Goal: Information Seeking & Learning: Learn about a topic

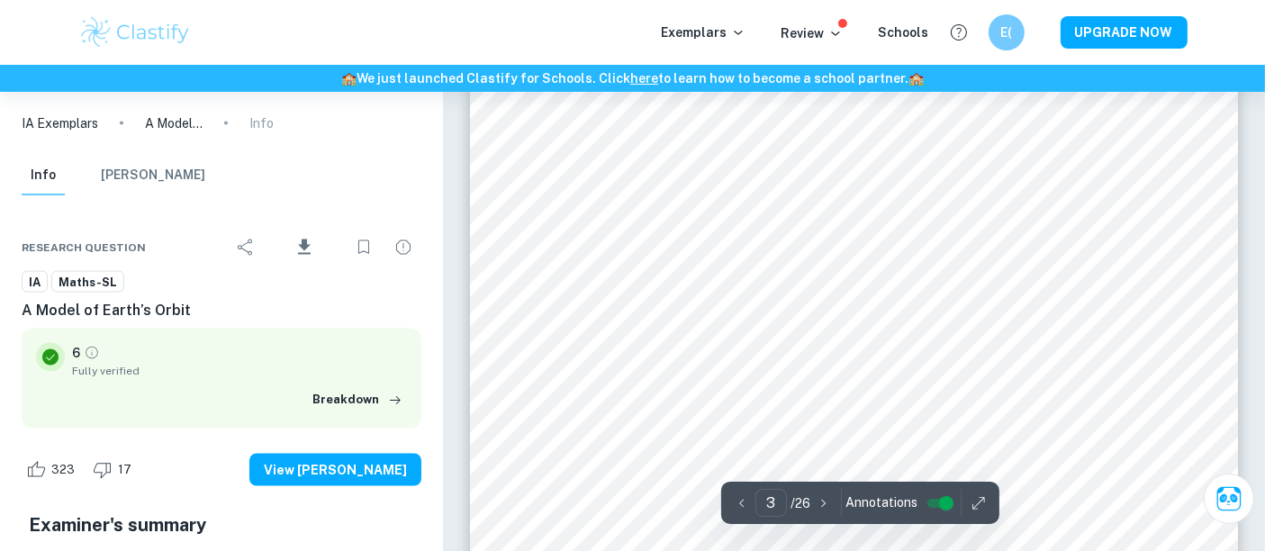
scroll to position [2903, 0]
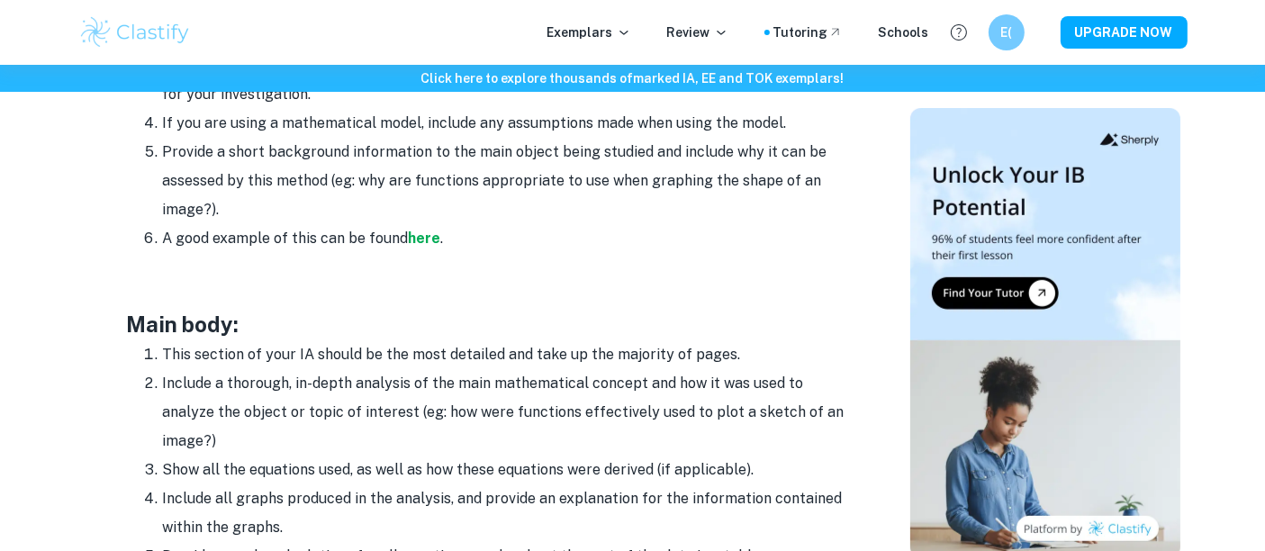
scroll to position [1395, 0]
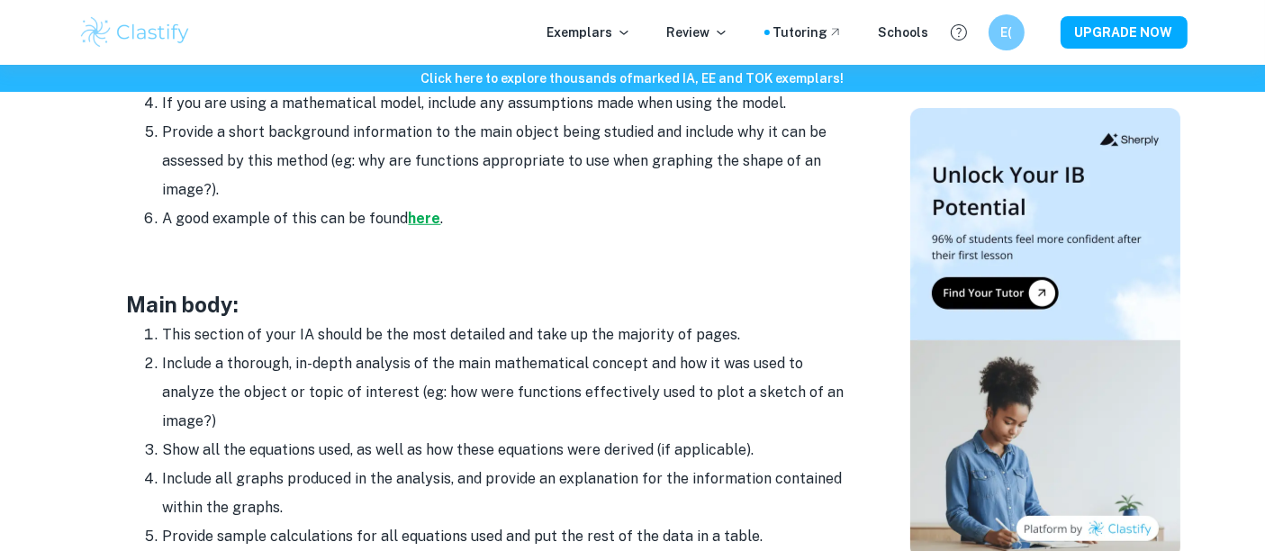
click at [419, 220] on strong "here" at bounding box center [425, 218] width 32 height 17
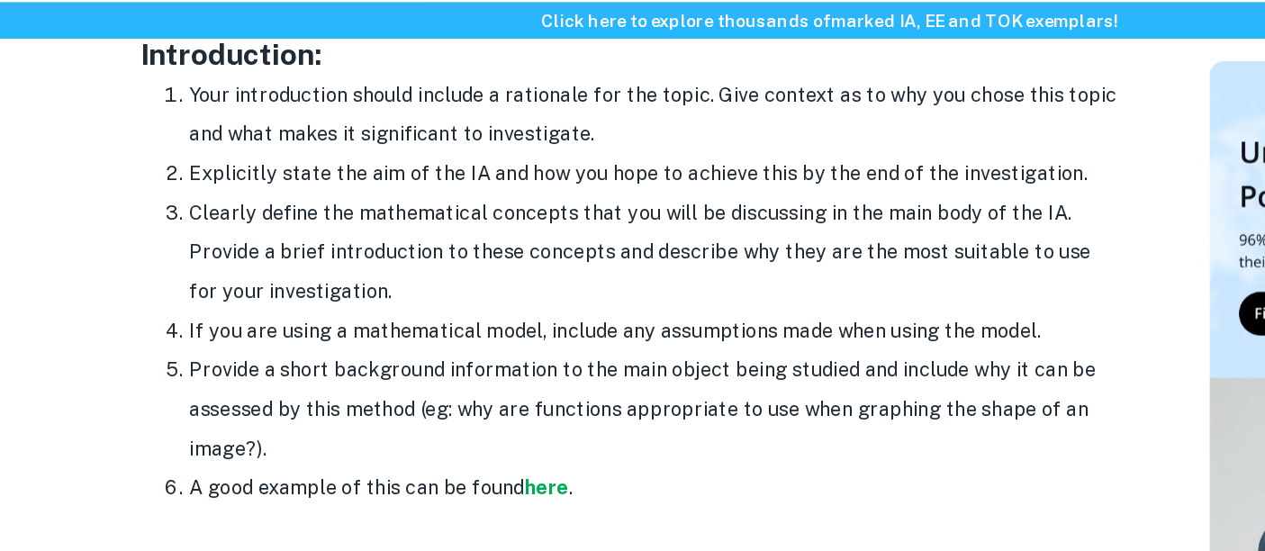
scroll to position [1193, 0]
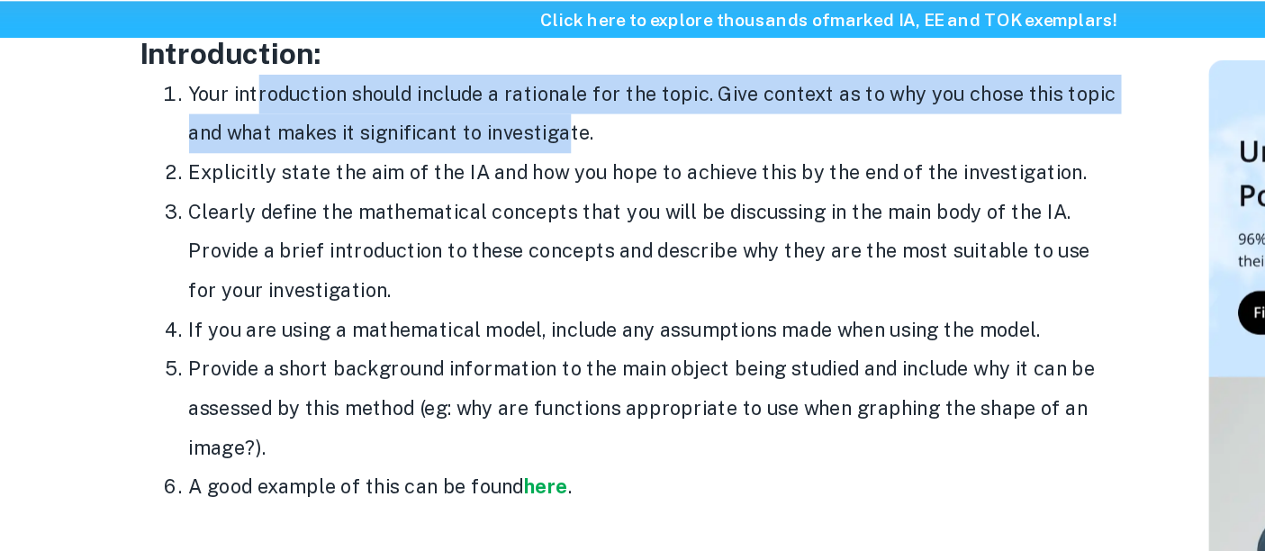
drag, startPoint x: 213, startPoint y: 122, endPoint x: 434, endPoint y: 147, distance: 222.0
click at [434, 147] on li "Your introduction should include a rationale for the topic. Give context as to …" at bounding box center [505, 148] width 684 height 58
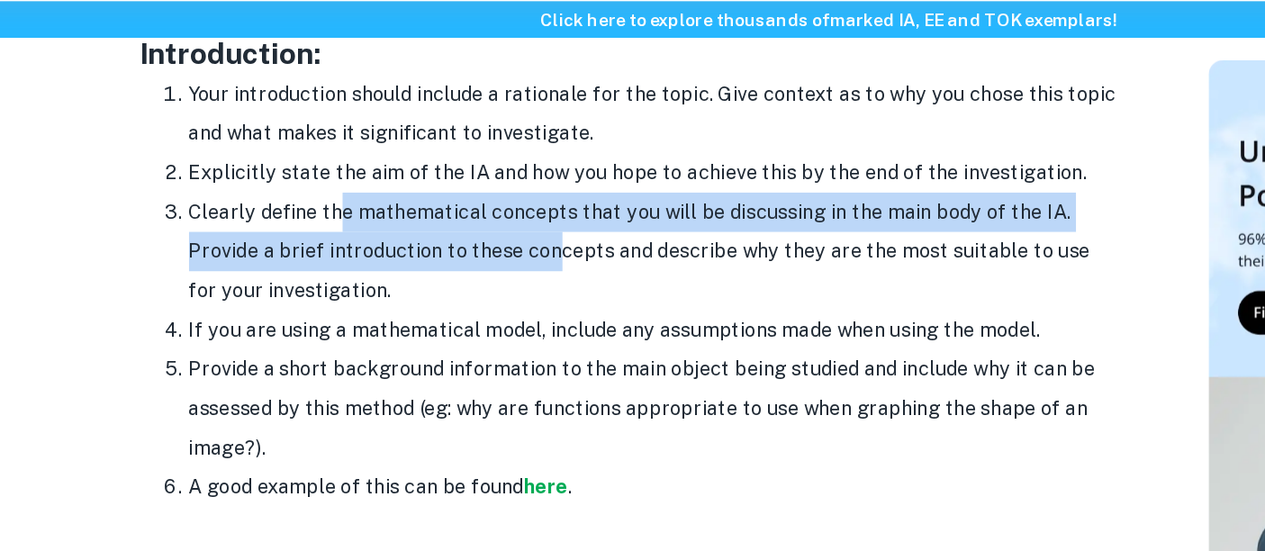
drag, startPoint x: 272, startPoint y: 218, endPoint x: 437, endPoint y: 234, distance: 166.4
click at [437, 234] on li "Clearly define the mathematical concepts that you will be discussing in the mai…" at bounding box center [505, 248] width 684 height 86
click at [436, 234] on li "Clearly define the mathematical concepts that you will be discussing in the mai…" at bounding box center [505, 248] width 684 height 86
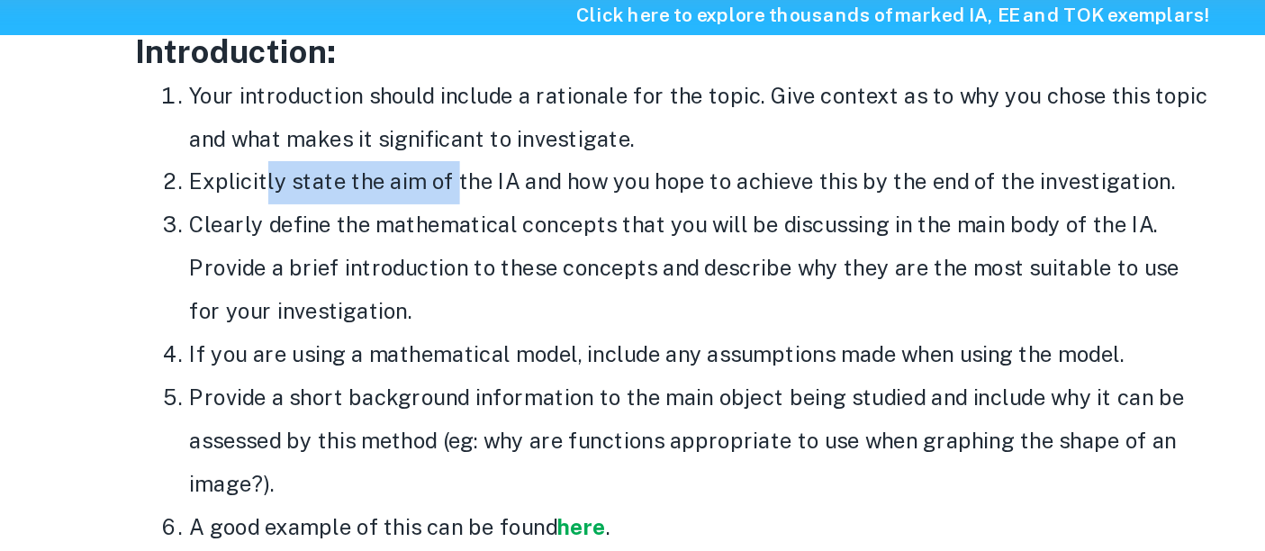
drag, startPoint x: 239, startPoint y: 183, endPoint x: 337, endPoint y: 189, distance: 98.3
click at [337, 189] on li "Explicitly state the aim of the IA and how you hope to achieve this by the end …" at bounding box center [505, 190] width 684 height 29
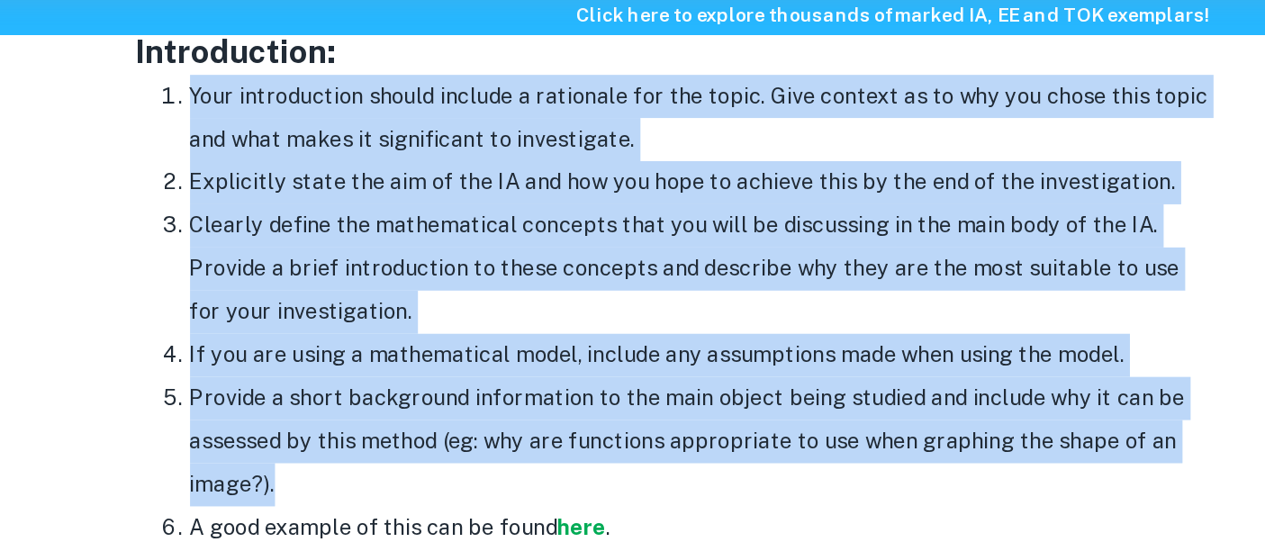
drag, startPoint x: 171, startPoint y: 128, endPoint x: 406, endPoint y: 387, distance: 349.8
click at [406, 387] on ol "Your introduction should include a rationale for the topic. Give context as to …" at bounding box center [487, 277] width 720 height 317
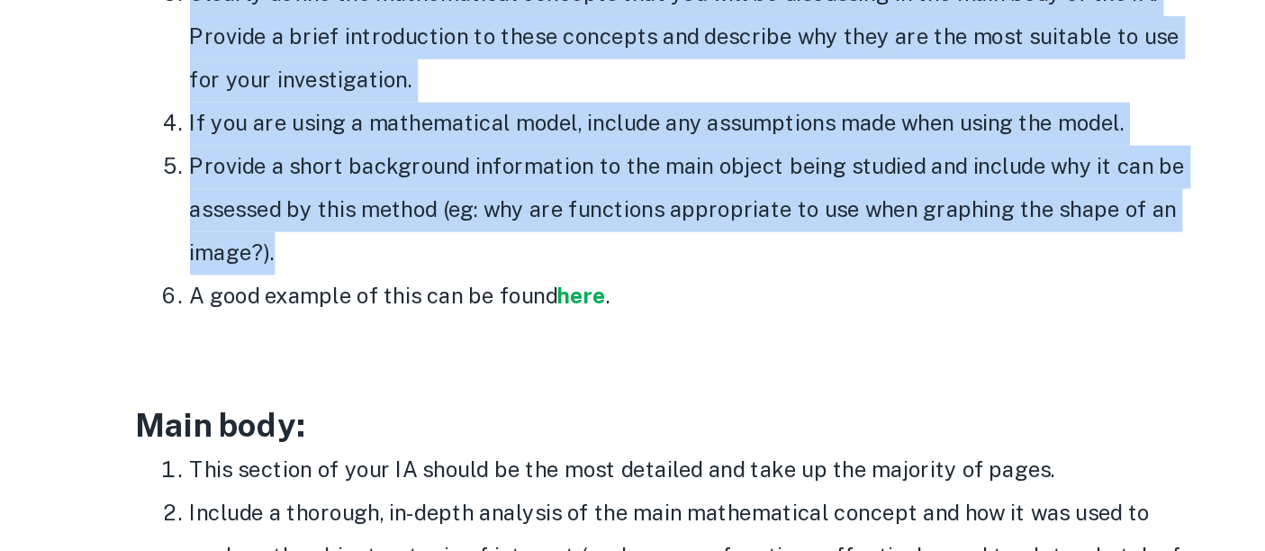
copy ol "Your introduction should include a rationale for the topic. Give context as to …"
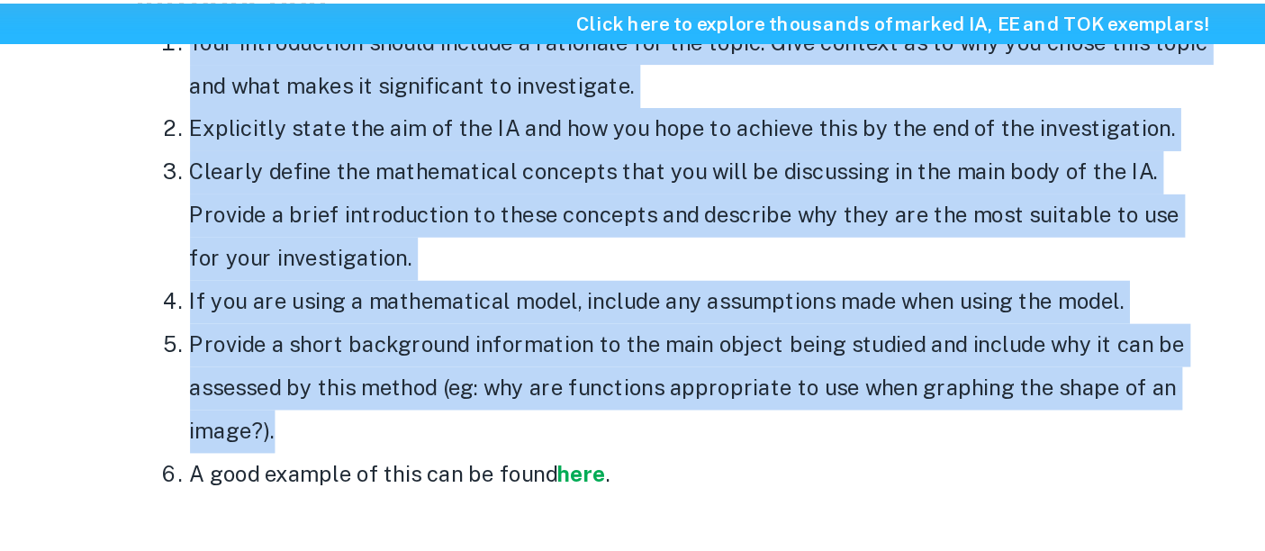
scroll to position [1234, 0]
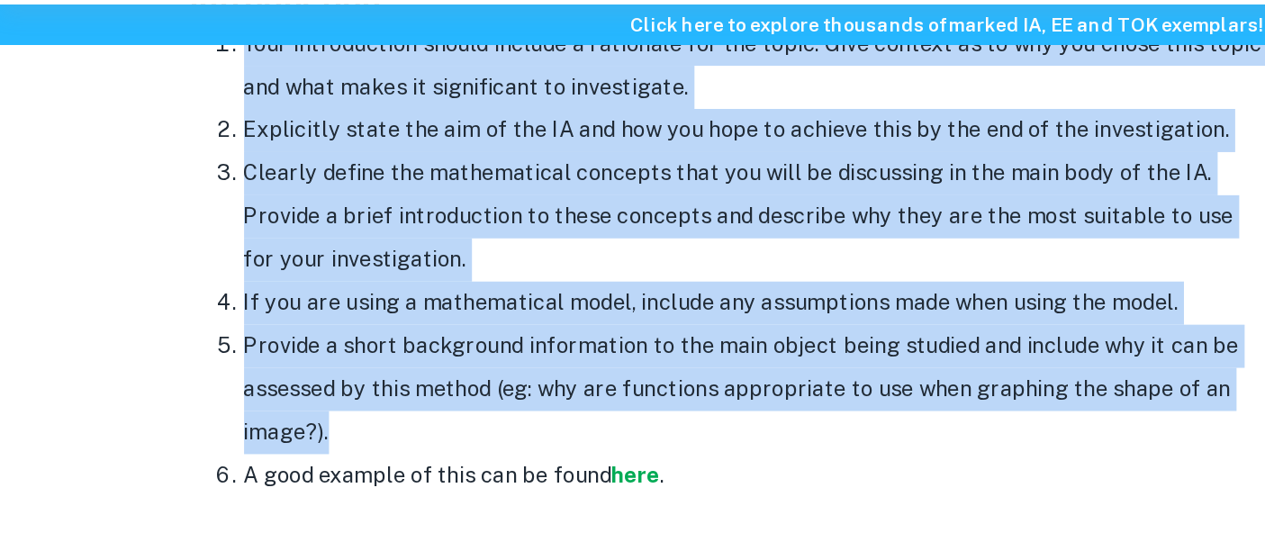
click at [326, 258] on li "If you are using a mathematical model, include any assumptions made when using …" at bounding box center [505, 264] width 684 height 29
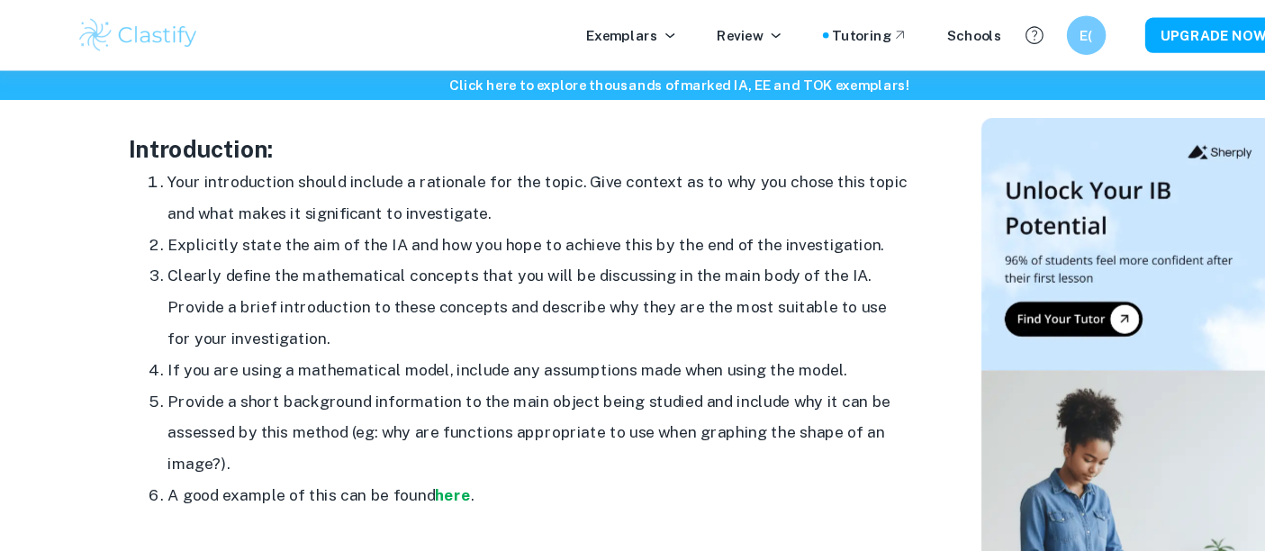
scroll to position [1158, 0]
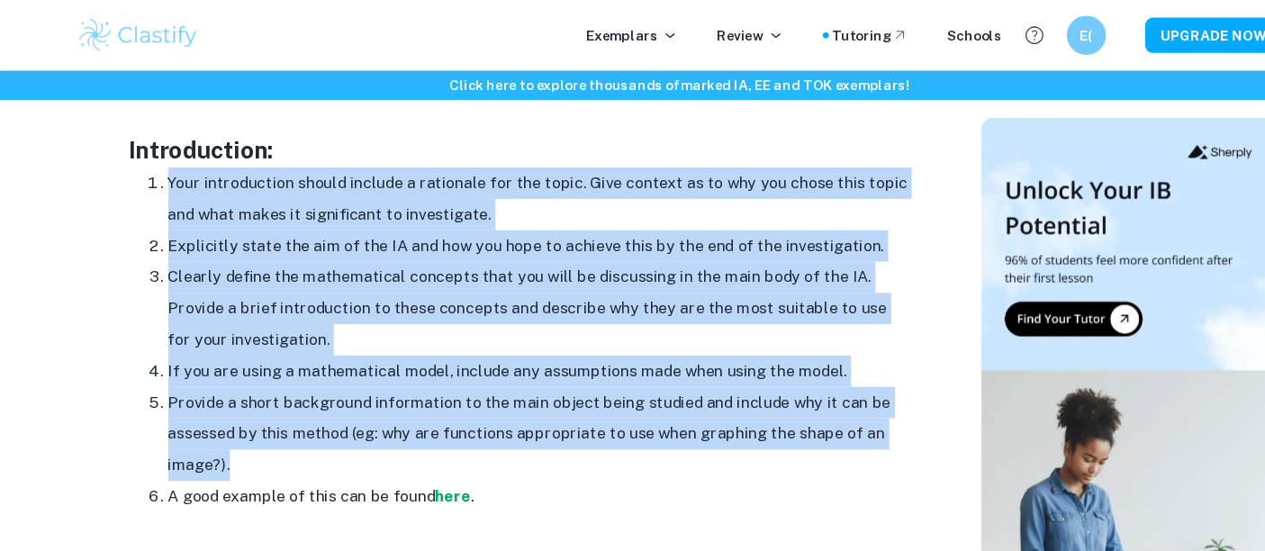
drag, startPoint x: 244, startPoint y: 435, endPoint x: 150, endPoint y: 178, distance: 273.1
click at [150, 178] on ol "Your introduction should include a rationale for the topic. Give context as to …" at bounding box center [487, 312] width 720 height 317
copy ol "Your introduction should include a rationale for the topic. Give context as to …"
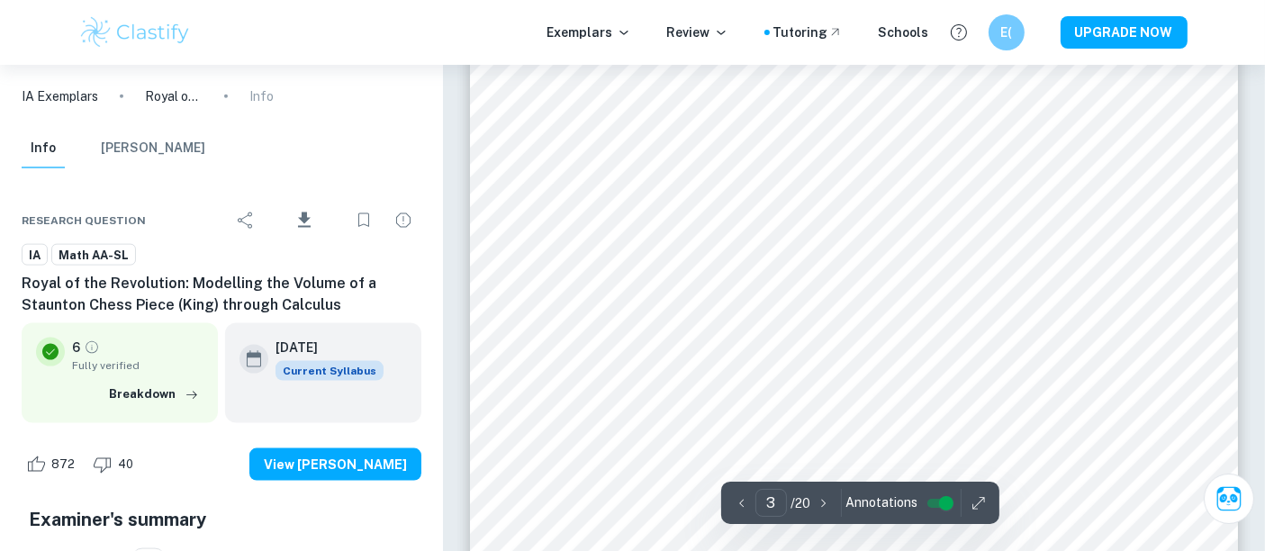
scroll to position [2459, 0]
type input "3"
